Goal: Task Accomplishment & Management: Use online tool/utility

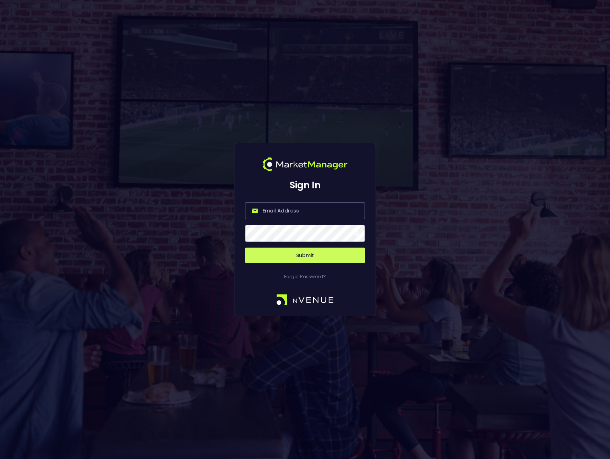
click at [288, 214] on input "email" at bounding box center [305, 210] width 120 height 17
type input "[PERSON_NAME][EMAIL_ADDRESS][DOMAIN_NAME]"
click at [271, 261] on button "Submit" at bounding box center [305, 255] width 120 height 16
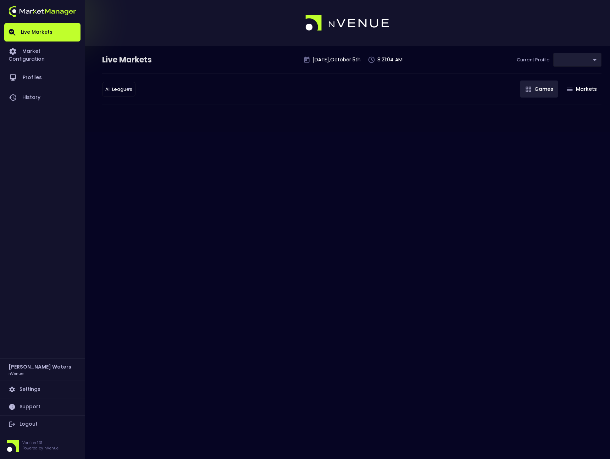
type input "0d810fa5-e353-4d9c-b11d-31f095cae871"
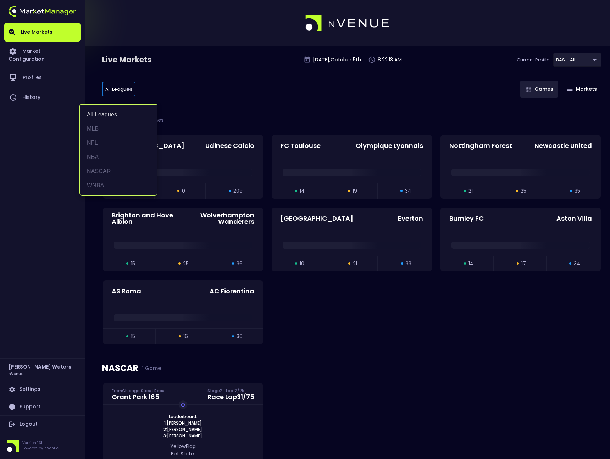
click at [100, 145] on li "NFL" at bounding box center [118, 143] width 77 height 14
type input "NFL"
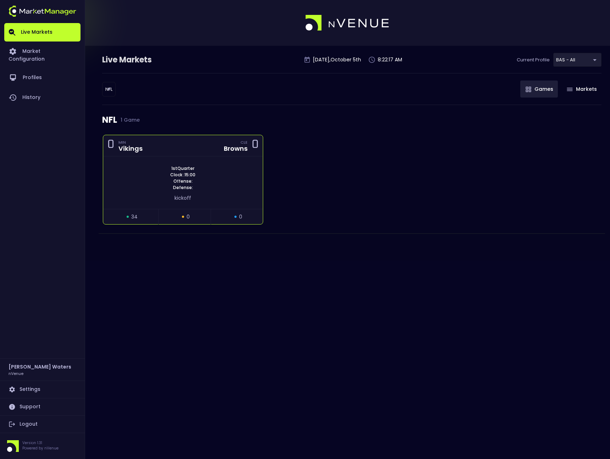
click at [207, 183] on div "1st Quarter Clock : 15:00 Offense: Defense:" at bounding box center [182, 178] width 159 height 26
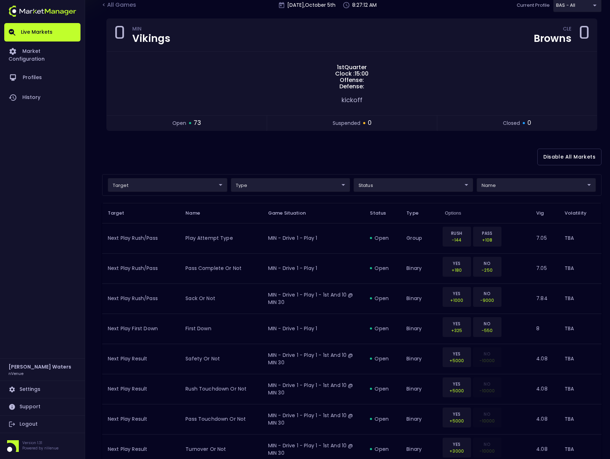
scroll to position [56, 0]
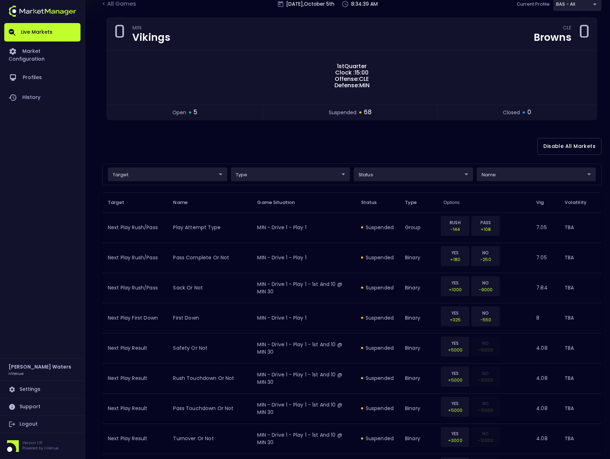
click at [396, 148] on div "Disable All Markets" at bounding box center [351, 146] width 499 height 34
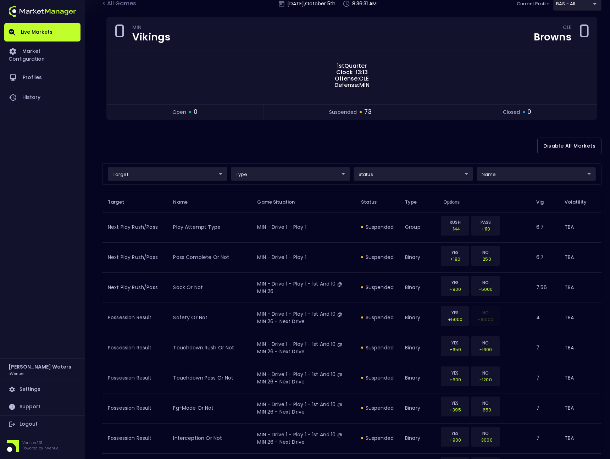
scroll to position [56, 0]
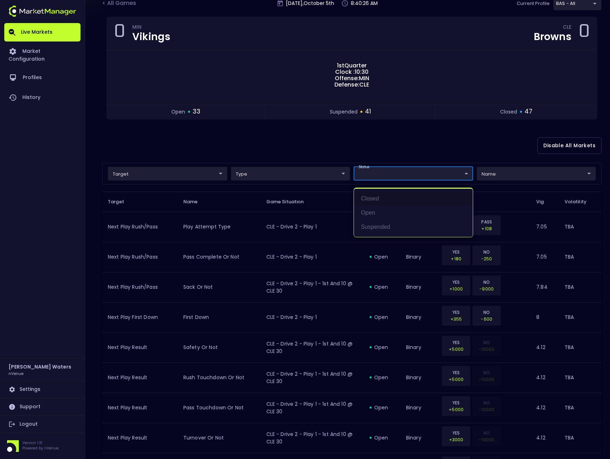
click at [308, 144] on div at bounding box center [305, 229] width 610 height 459
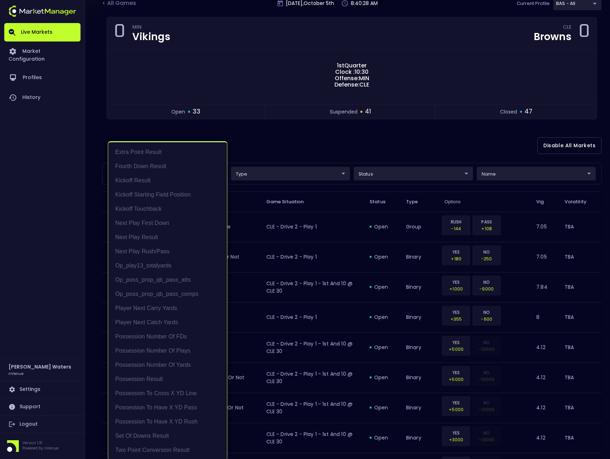
click at [146, 307] on li "Player Next Carry Yards" at bounding box center [167, 306] width 119 height 14
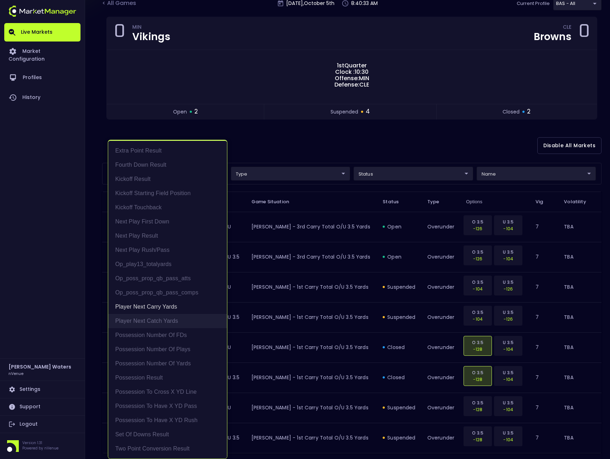
click at [144, 316] on li "Player Next Catch Yards" at bounding box center [167, 321] width 119 height 14
type input "Player Next Carry Yards,Player Next Catch Yards"
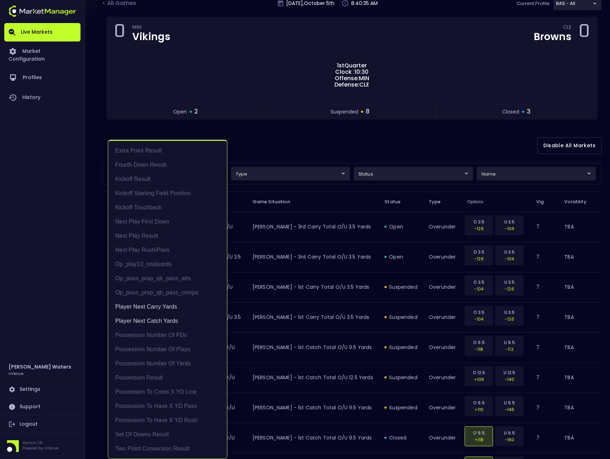
click at [305, 141] on div at bounding box center [305, 229] width 610 height 459
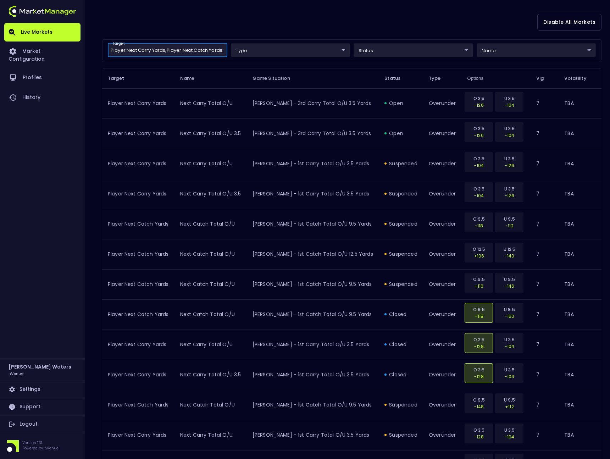
scroll to position [237, 0]
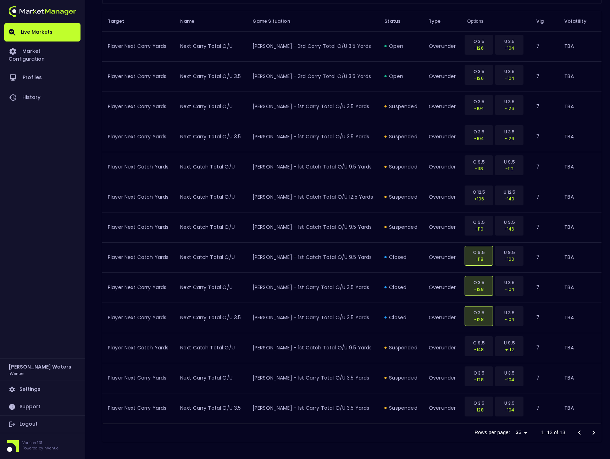
click at [30, 423] on link "Logout" at bounding box center [42, 423] width 76 height 17
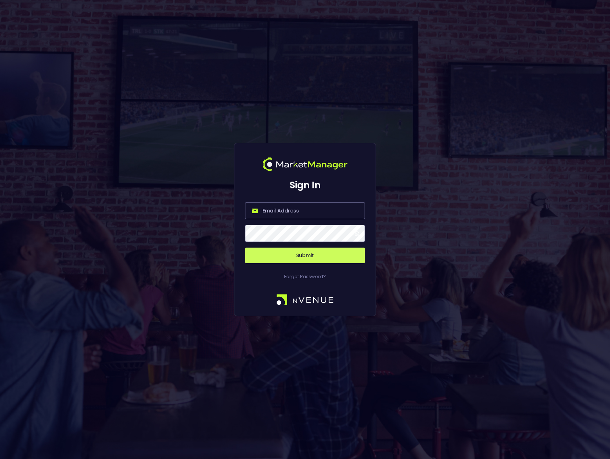
click at [279, 211] on input "email" at bounding box center [305, 210] width 120 height 17
type input "[EMAIL_ADDRESS][DOMAIN_NAME]"
click at [285, 256] on button "Submit" at bounding box center [305, 255] width 120 height 16
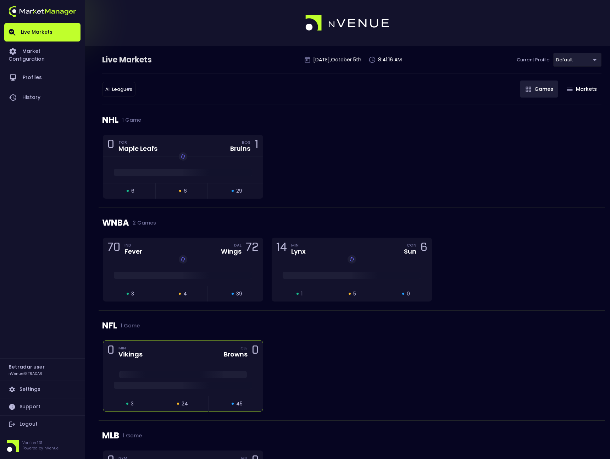
click at [173, 354] on div "0 MIN Vikings CLE Browns 0" at bounding box center [182, 351] width 159 height 21
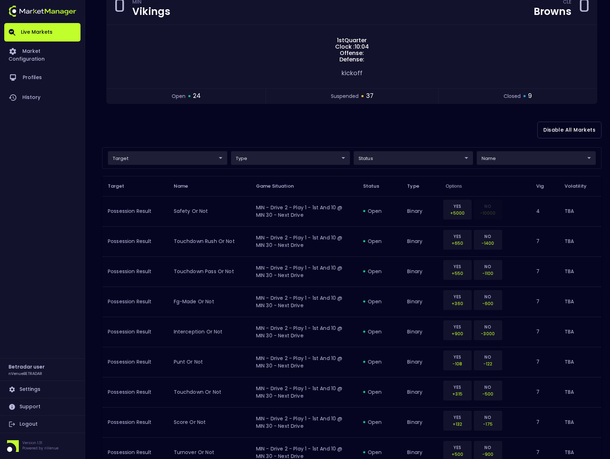
scroll to position [84, 0]
